Goal: Transaction & Acquisition: Purchase product/service

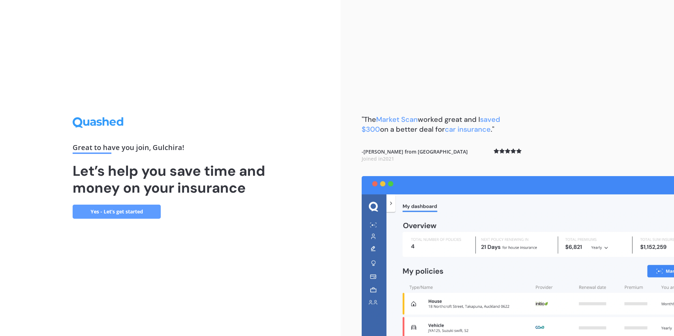
click at [143, 216] on link "Yes - Let’s get started" at bounding box center [117, 212] width 88 height 14
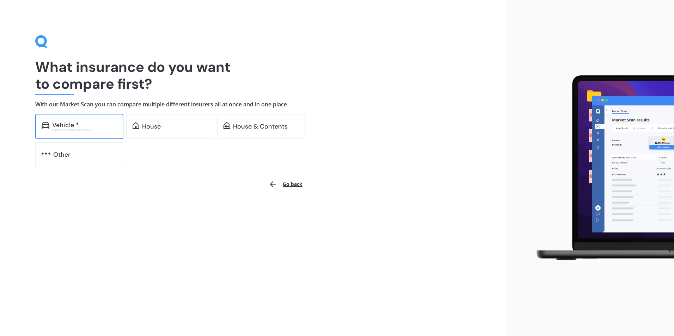
click at [66, 125] on div "Vehicle *" at bounding box center [65, 125] width 27 height 7
click at [150, 125] on div "House" at bounding box center [151, 126] width 19 height 7
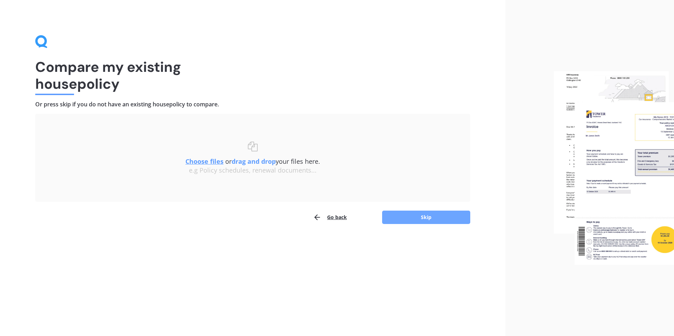
click at [421, 218] on button "Skip" at bounding box center [426, 217] width 88 height 13
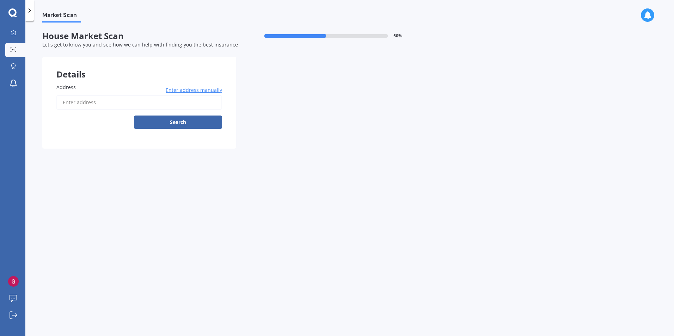
click at [85, 102] on input "Address" at bounding box center [139, 102] width 166 height 15
type input "[STREET_ADDRESS]"
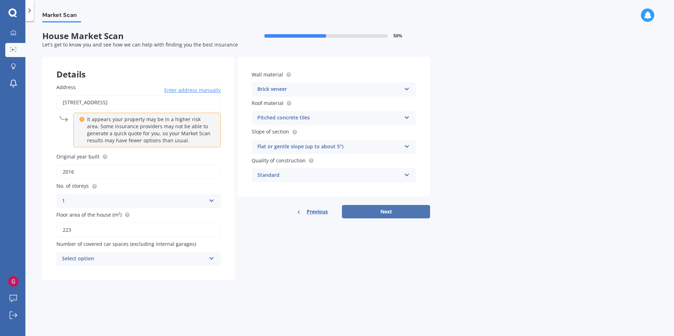
click at [380, 210] on button "Next" at bounding box center [386, 211] width 88 height 13
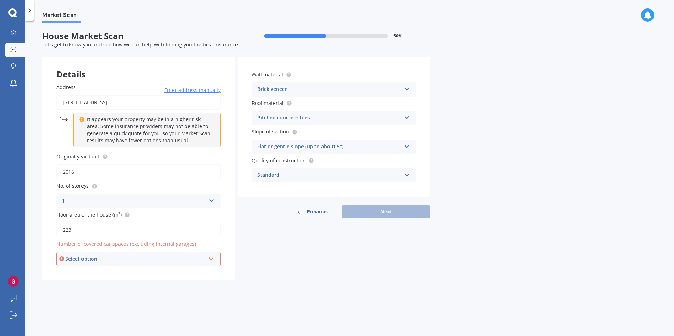
click at [133, 257] on div "Select option" at bounding box center [135, 259] width 140 height 8
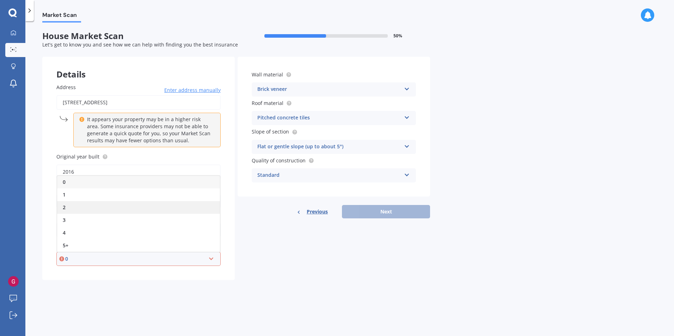
click at [71, 205] on div "2" at bounding box center [138, 207] width 163 height 13
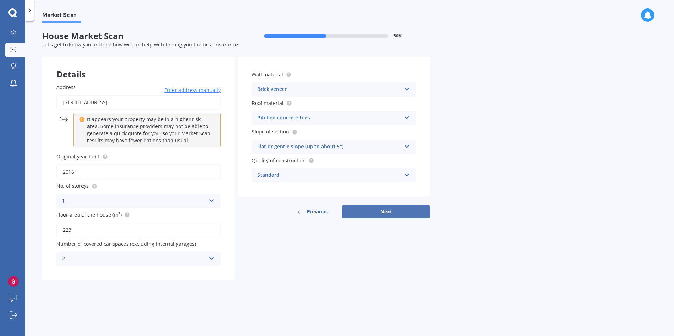
click at [388, 215] on button "Next" at bounding box center [386, 211] width 88 height 13
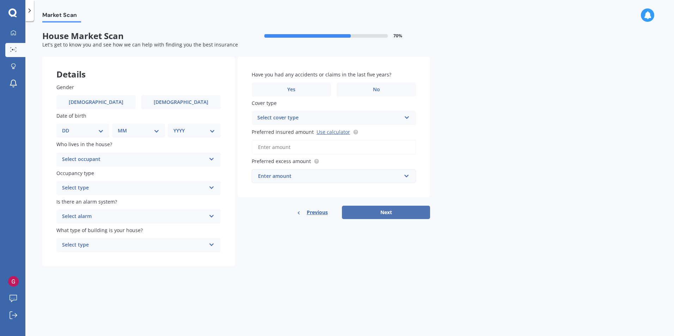
click at [400, 218] on button "Next" at bounding box center [386, 212] width 88 height 13
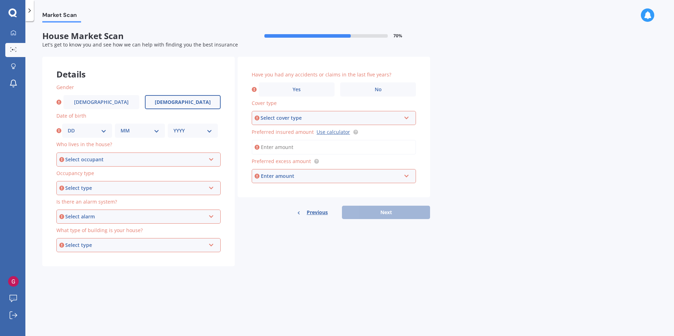
click at [170, 104] on label "[DEMOGRAPHIC_DATA]" at bounding box center [183, 102] width 76 height 14
click at [0, 0] on input "[DEMOGRAPHIC_DATA]" at bounding box center [0, 0] width 0 height 0
click at [103, 132] on select "DD 01 02 03 04 05 06 07 08 09 10 11 12 13 14 15 16 17 18 19 20 21 22 23 24 25 2…" at bounding box center [87, 131] width 39 height 8
select select "16"
click at [68, 127] on select "DD 01 02 03 04 05 06 07 08 09 10 11 12 13 14 15 16 17 18 19 20 21 22 23 24 25 2…" at bounding box center [87, 131] width 39 height 8
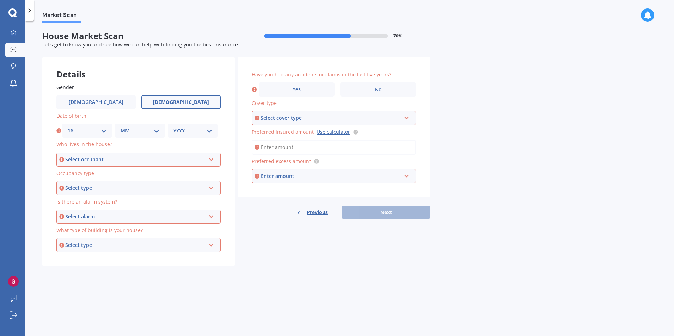
click at [133, 133] on select "MM 01 02 03 04 05 06 07 08 09 10 11 12" at bounding box center [140, 131] width 39 height 8
select select "12"
click at [121, 127] on select "MM 01 02 03 04 05 06 07 08 09 10 11 12" at bounding box center [140, 131] width 39 height 8
click at [182, 129] on select "YYYY 2009 2008 2007 2006 2005 2004 2003 2002 2001 2000 1999 1998 1997 1996 1995…" at bounding box center [192, 131] width 39 height 8
select select "1973"
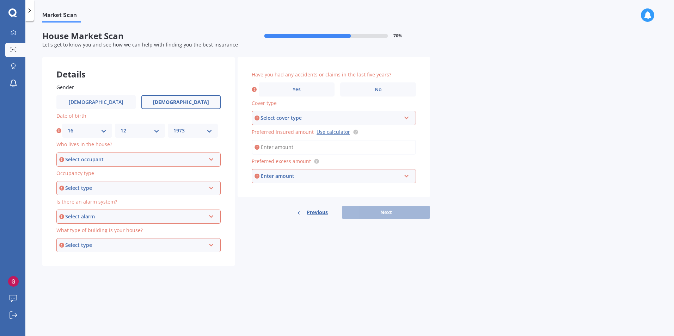
click at [173, 127] on select "YYYY 2009 2008 2007 2006 2005 2004 2003 2002 2001 2000 1999 1998 1997 1996 1995…" at bounding box center [192, 131] width 39 height 8
click at [73, 162] on div "Select occupant" at bounding box center [135, 160] width 140 height 8
click at [93, 169] on div "Owner" at bounding box center [138, 173] width 163 height 13
click at [89, 187] on div "Select type" at bounding box center [135, 188] width 140 height 8
click at [99, 199] on div "Permanent" at bounding box center [138, 201] width 163 height 13
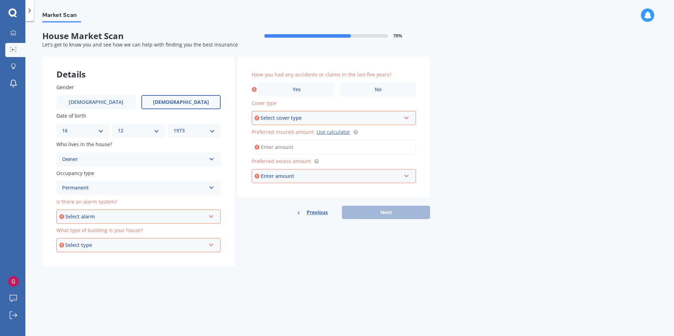
click at [97, 217] on div "Select alarm" at bounding box center [135, 217] width 140 height 8
click at [98, 231] on span "Yes, monitored" at bounding box center [81, 230] width 37 height 7
click at [96, 245] on div "Select type" at bounding box center [135, 245] width 140 height 8
click at [95, 256] on div "Freestanding" at bounding box center [138, 258] width 163 height 13
click at [296, 118] on div "Select cover type" at bounding box center [330, 118] width 140 height 8
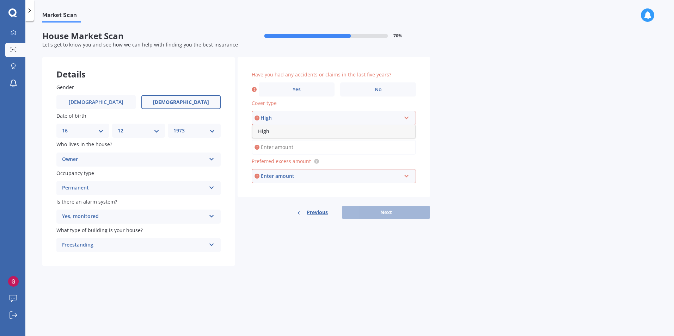
click at [542, 139] on div "Market Scan House Market Scan 70 % Let's get to know you and see how we can hel…" at bounding box center [349, 180] width 648 height 315
click at [382, 91] on label "No" at bounding box center [378, 89] width 76 height 14
click at [0, 0] on input "No" at bounding box center [0, 0] width 0 height 0
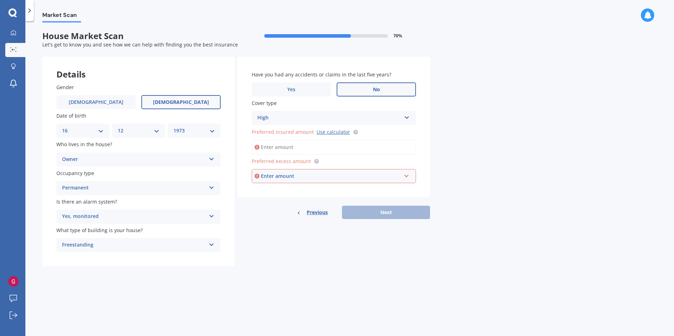
click at [296, 114] on div "High" at bounding box center [329, 118] width 144 height 8
click at [295, 114] on div "High" at bounding box center [329, 118] width 144 height 8
click at [301, 149] on input "Preferred insured amount Use calculator" at bounding box center [334, 147] width 164 height 15
click at [326, 132] on link "Use calculator" at bounding box center [332, 132] width 33 height 7
click at [281, 147] on input "Preferred insured amount Use calculator" at bounding box center [334, 147] width 164 height 15
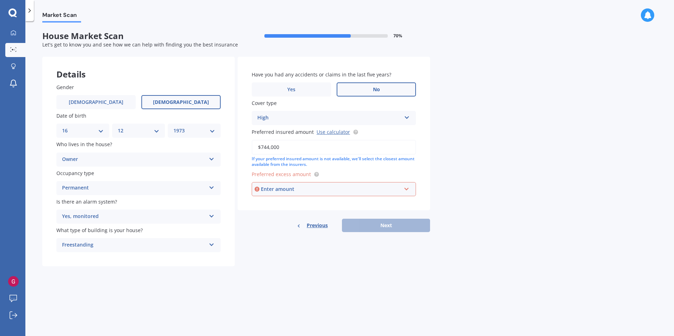
type input "$744,000"
click at [314, 188] on div "Enter amount" at bounding box center [331, 189] width 140 height 8
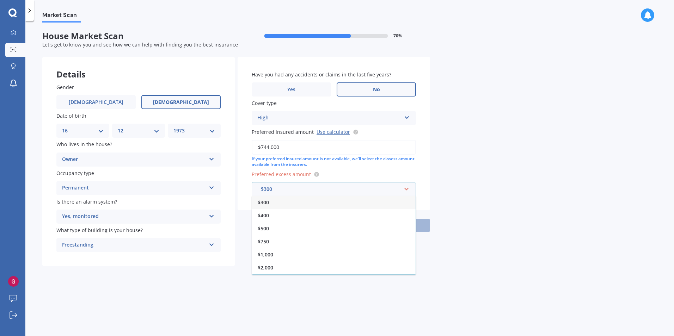
click at [285, 204] on div "$300" at bounding box center [334, 202] width 164 height 13
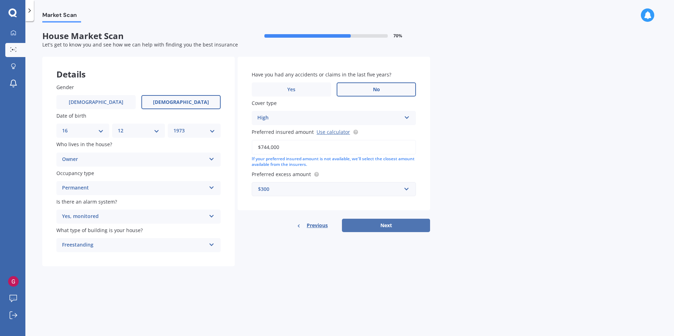
click at [383, 225] on button "Next" at bounding box center [386, 225] width 88 height 13
select select "16"
select select "12"
select select "1973"
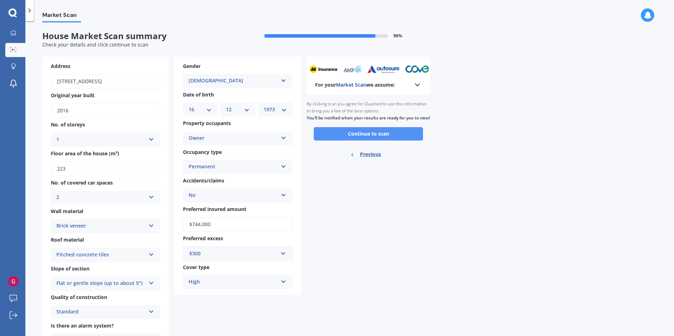
click at [386, 141] on button "Continue to scan" at bounding box center [368, 133] width 109 height 13
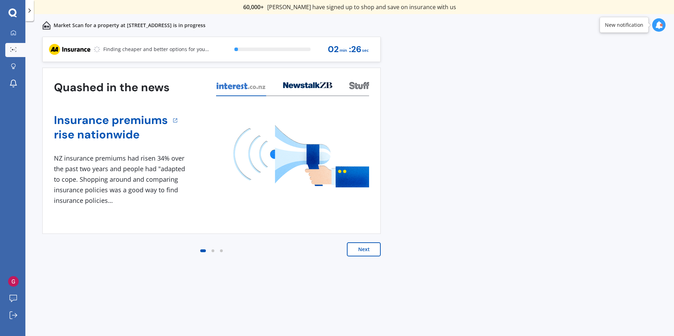
click at [363, 249] on button "Next" at bounding box center [364, 249] width 34 height 14
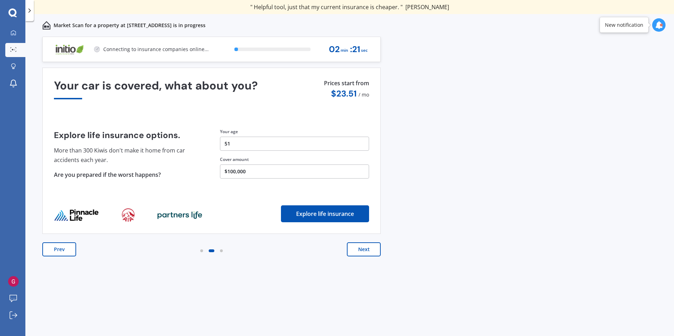
click at [67, 246] on button "Prev" at bounding box center [59, 249] width 34 height 14
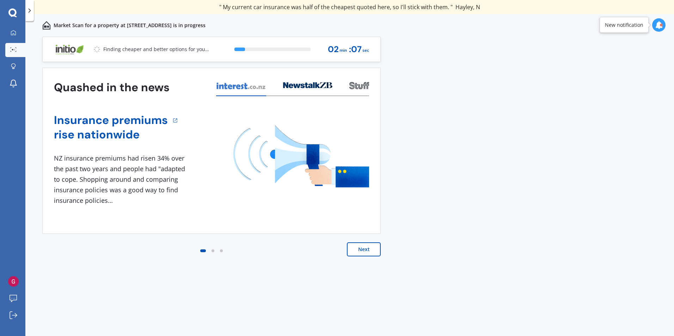
click at [361, 249] on button "Next" at bounding box center [364, 249] width 34 height 14
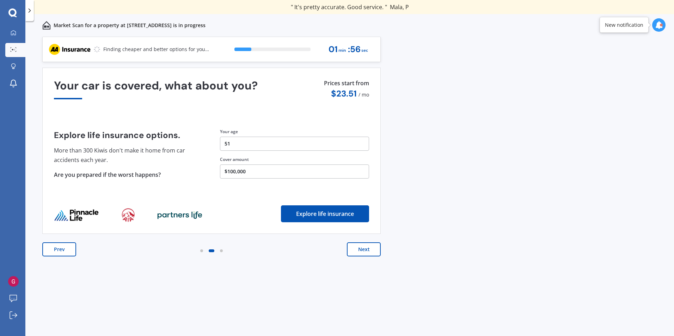
click at [361, 249] on button "Next" at bounding box center [364, 249] width 34 height 14
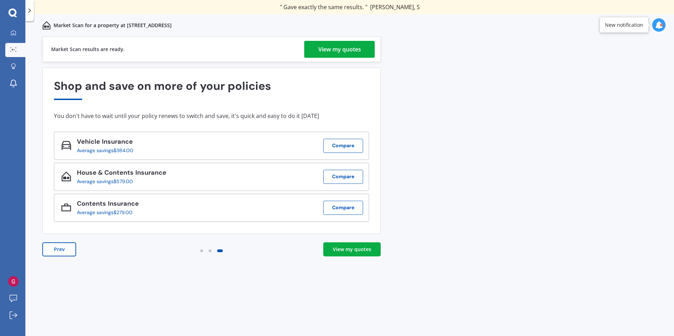
click at [346, 45] on div "View my quotes" at bounding box center [339, 49] width 43 height 17
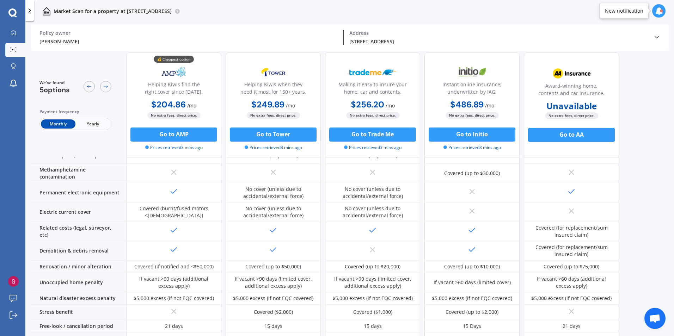
scroll to position [247, 0]
